Goal: Task Accomplishment & Management: Manage account settings

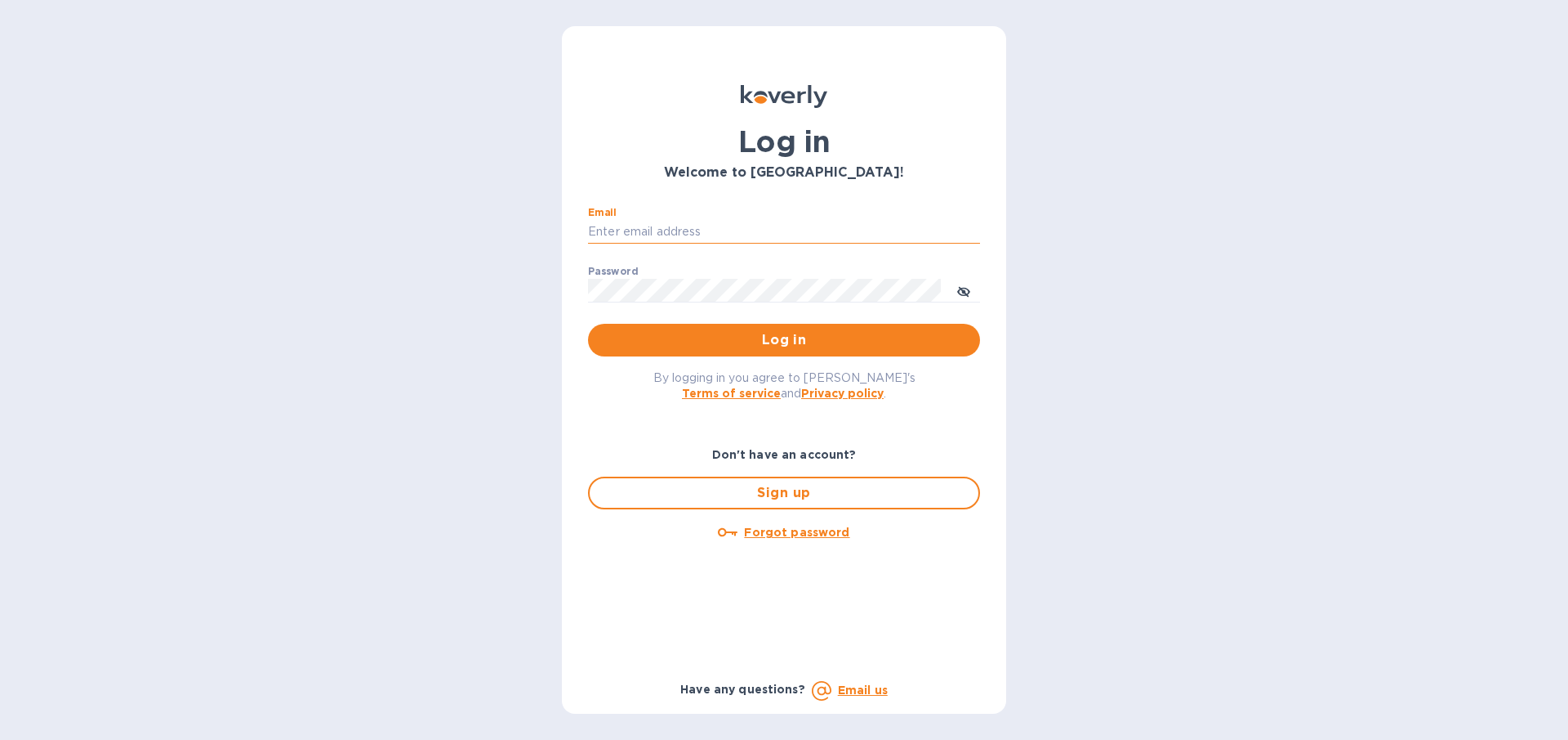
click at [655, 226] on input "Email" at bounding box center [784, 232] width 392 height 24
type input "gilatwotart@gmail.com"
click at [731, 338] on span "Log in" at bounding box center [784, 340] width 366 height 20
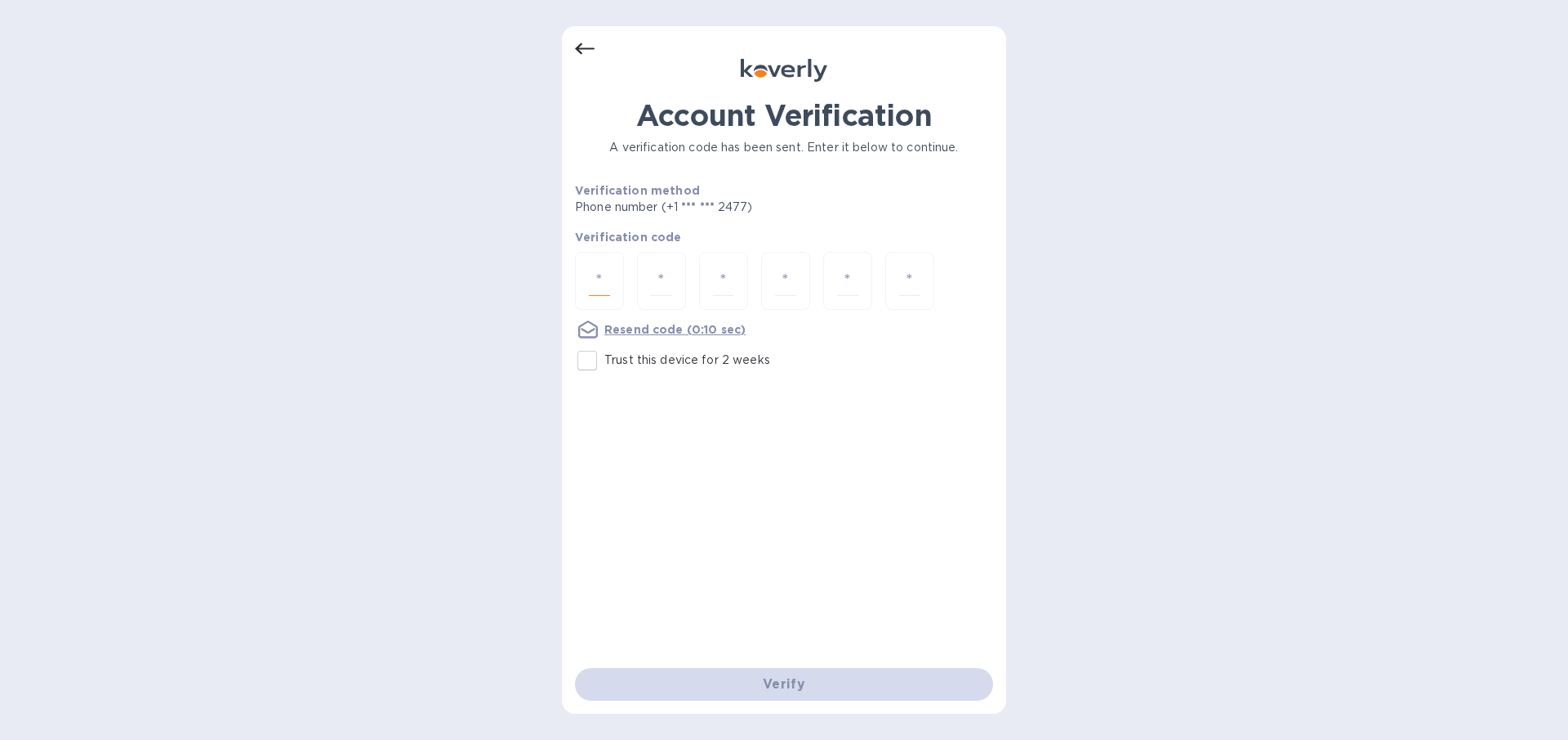
click at [604, 283] on input "number" at bounding box center [600, 281] width 21 height 30
type input "3"
type input "1"
type input "5"
type input "3"
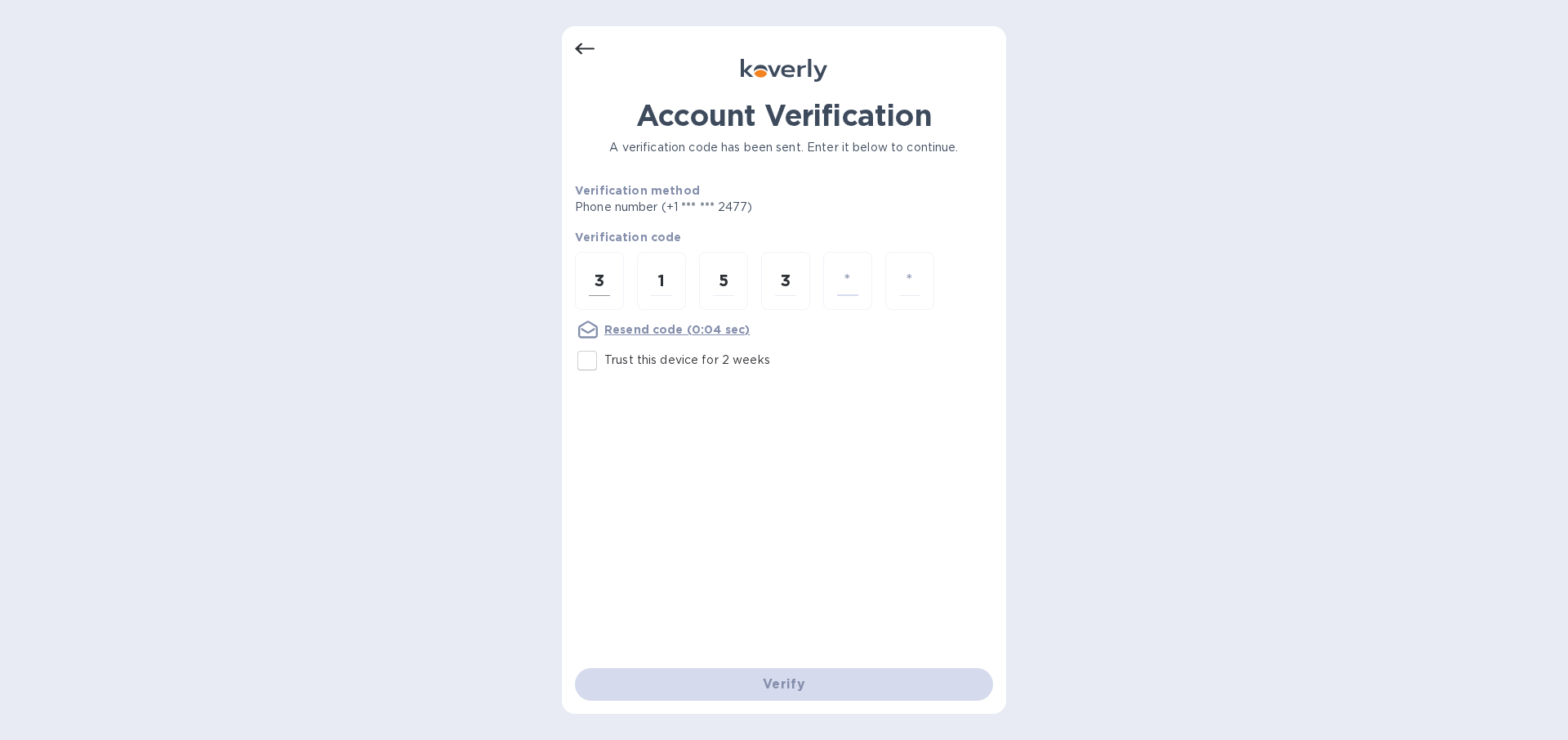
type input "5"
type input "4"
